Goal: Information Seeking & Learning: Understand process/instructions

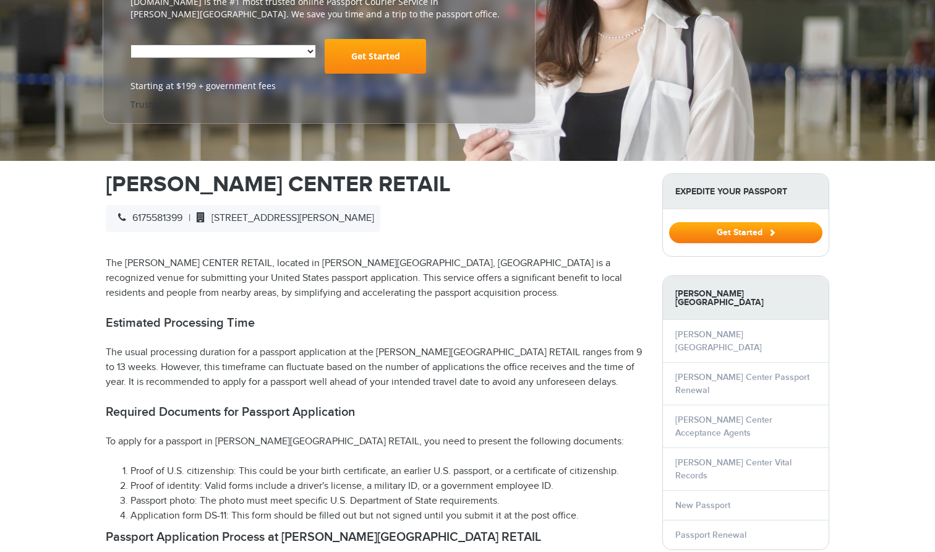
scroll to position [220, 0]
select select "**********"
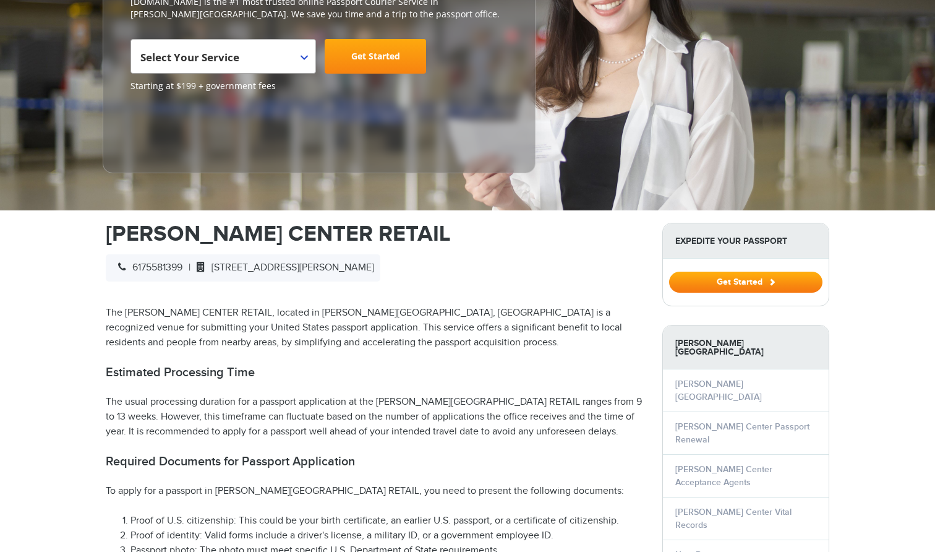
click at [378, 271] on div "6175581399 | [STREET_ADDRESS][PERSON_NAME]" at bounding box center [243, 267] width 275 height 27
click at [374, 262] on span "[STREET_ADDRESS][PERSON_NAME]" at bounding box center [282, 268] width 184 height 12
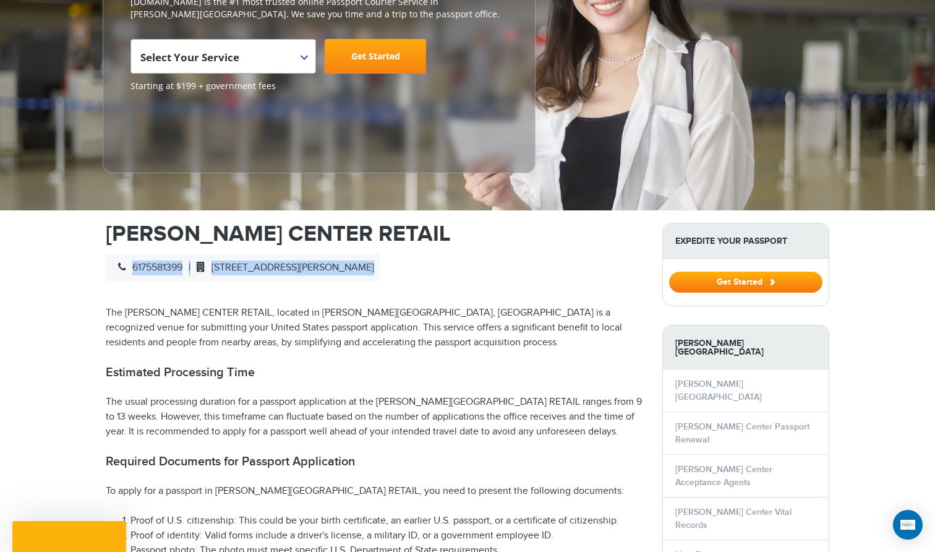
scroll to position [0, 0]
click at [359, 262] on span "[STREET_ADDRESS][PERSON_NAME]" at bounding box center [282, 268] width 184 height 12
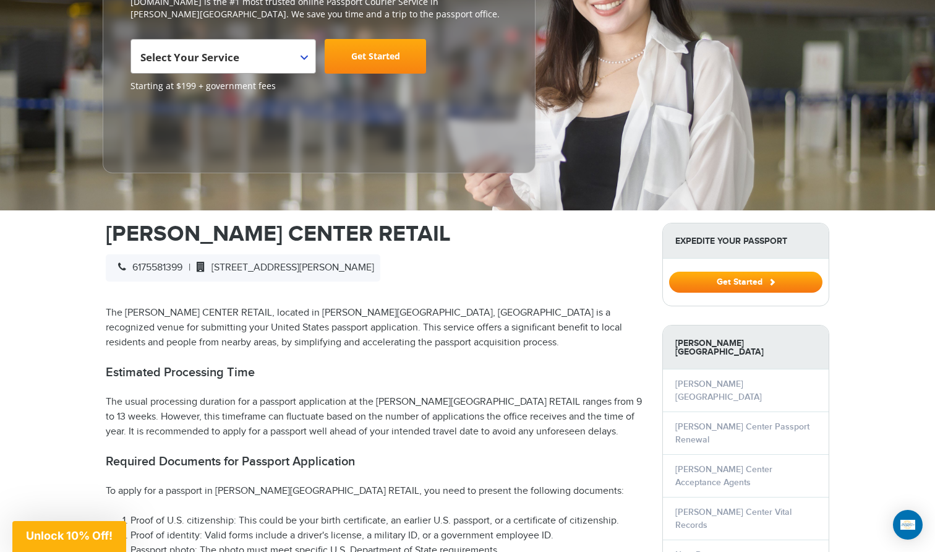
drag, startPoint x: 224, startPoint y: 265, endPoint x: 466, endPoint y: 270, distance: 241.2
click at [374, 268] on span "[STREET_ADDRESS][PERSON_NAME]" at bounding box center [282, 268] width 184 height 12
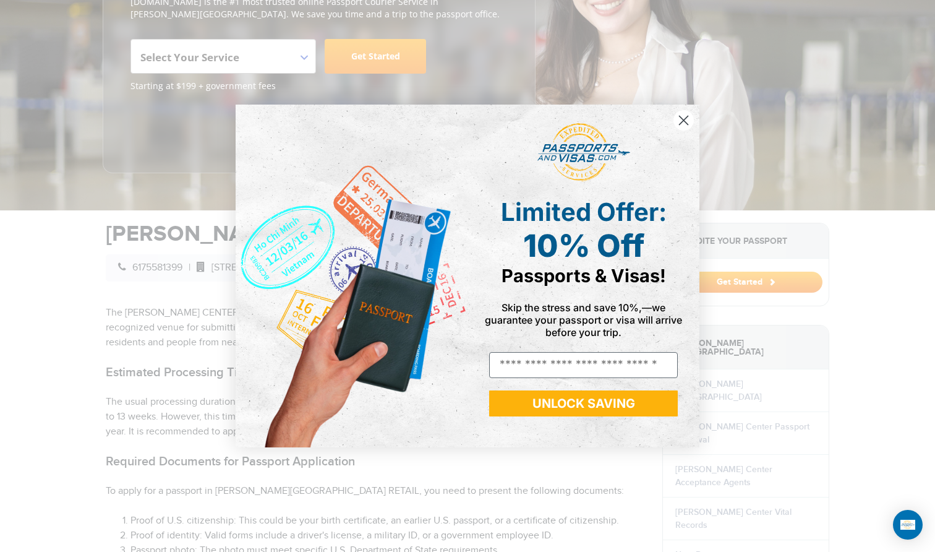
drag, startPoint x: 232, startPoint y: 265, endPoint x: 245, endPoint y: 252, distance: 18.4
click at [231, 265] on div "Close dialog Limited Offer: 10% Off Passports & Visas! Skip the stress and save…" at bounding box center [467, 275] width 489 height 367
click at [682, 123] on circle "Close dialog" at bounding box center [683, 120] width 20 height 20
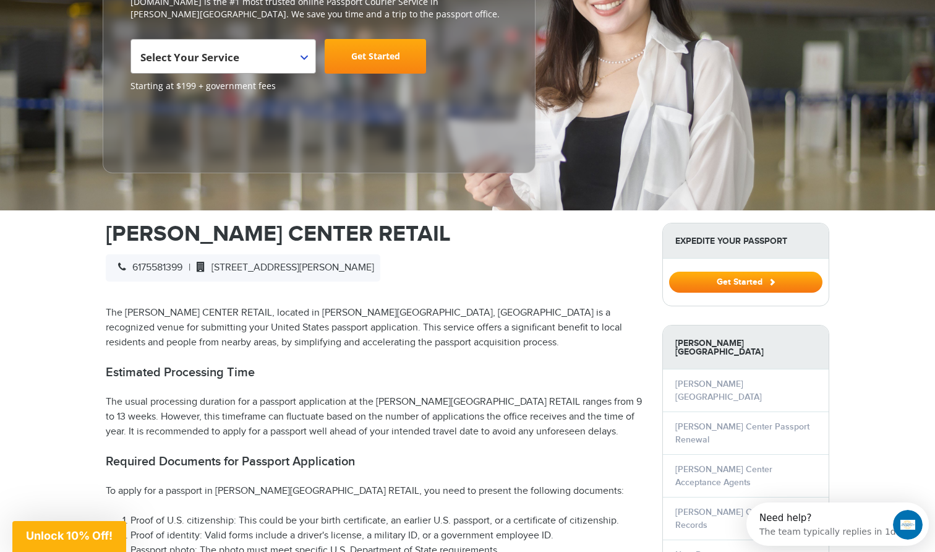
drag, startPoint x: 222, startPoint y: 263, endPoint x: 480, endPoint y: 267, distance: 257.9
copy span "[STREET_ADDRESS][PERSON_NAME]"
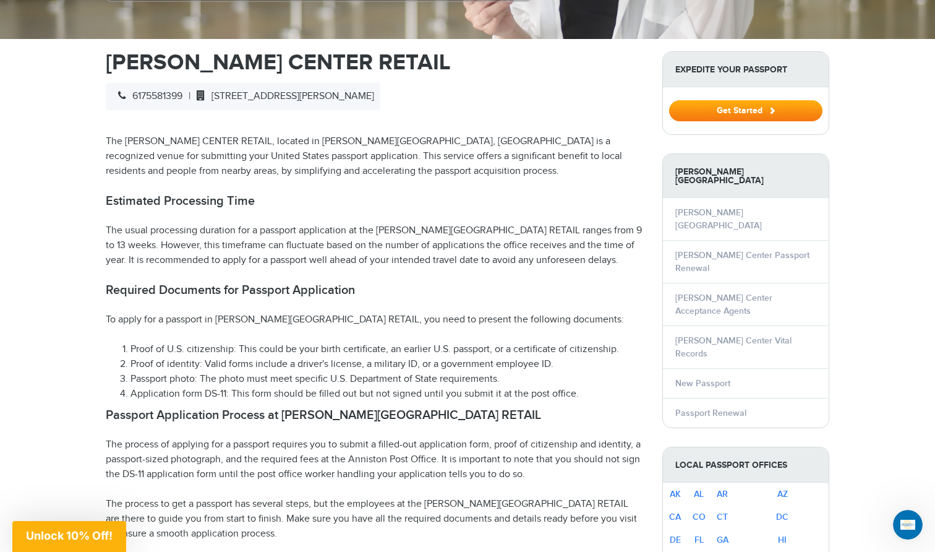
scroll to position [397, 0]
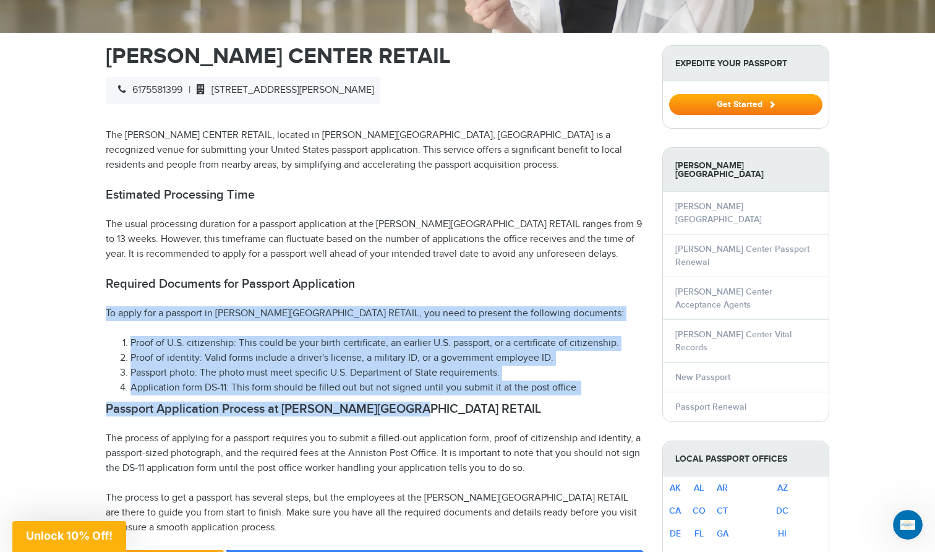
drag, startPoint x: 439, startPoint y: 408, endPoint x: 333, endPoint y: 302, distance: 149.6
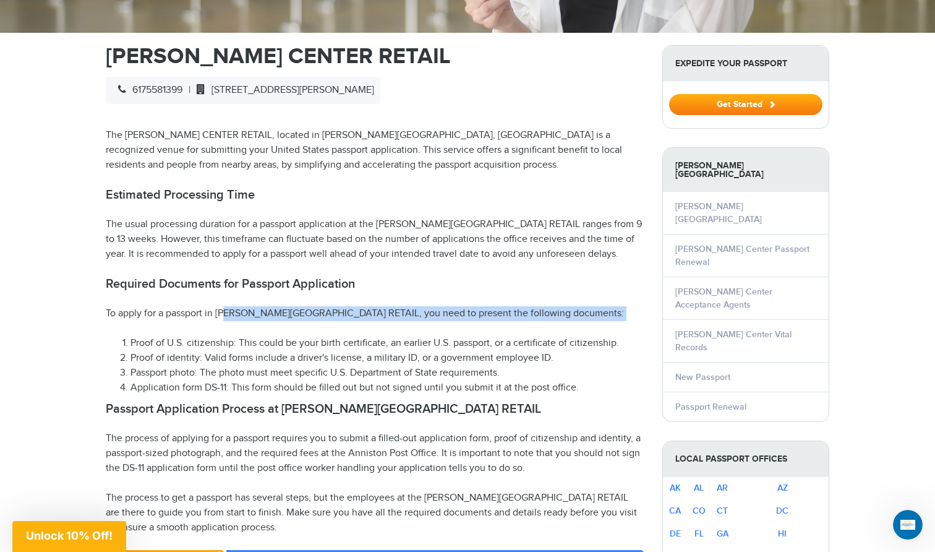
drag, startPoint x: 231, startPoint y: 308, endPoint x: 378, endPoint y: 340, distance: 150.1
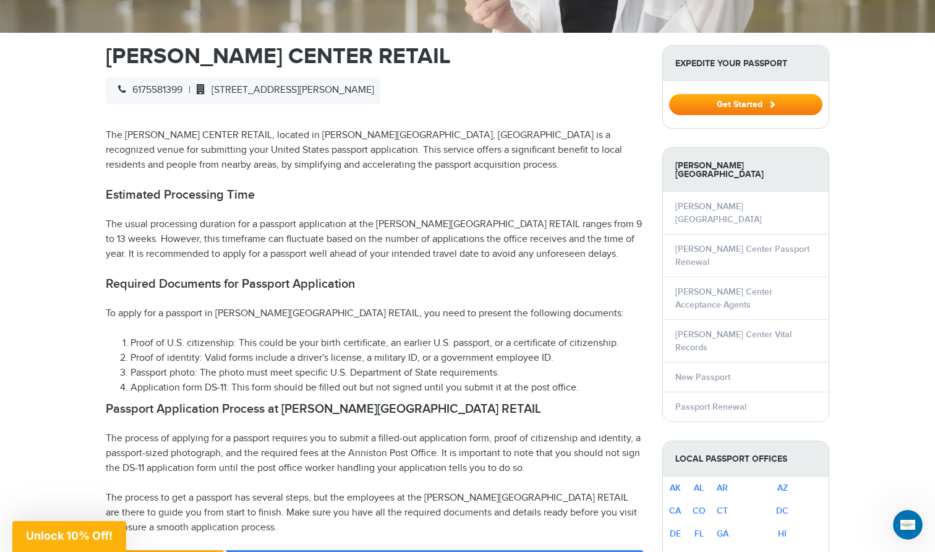
click at [466, 401] on h2 "Passport Application Process at [PERSON_NAME][GEOGRAPHIC_DATA] RETAIL" at bounding box center [375, 408] width 538 height 15
